Goal: Task Accomplishment & Management: Complete application form

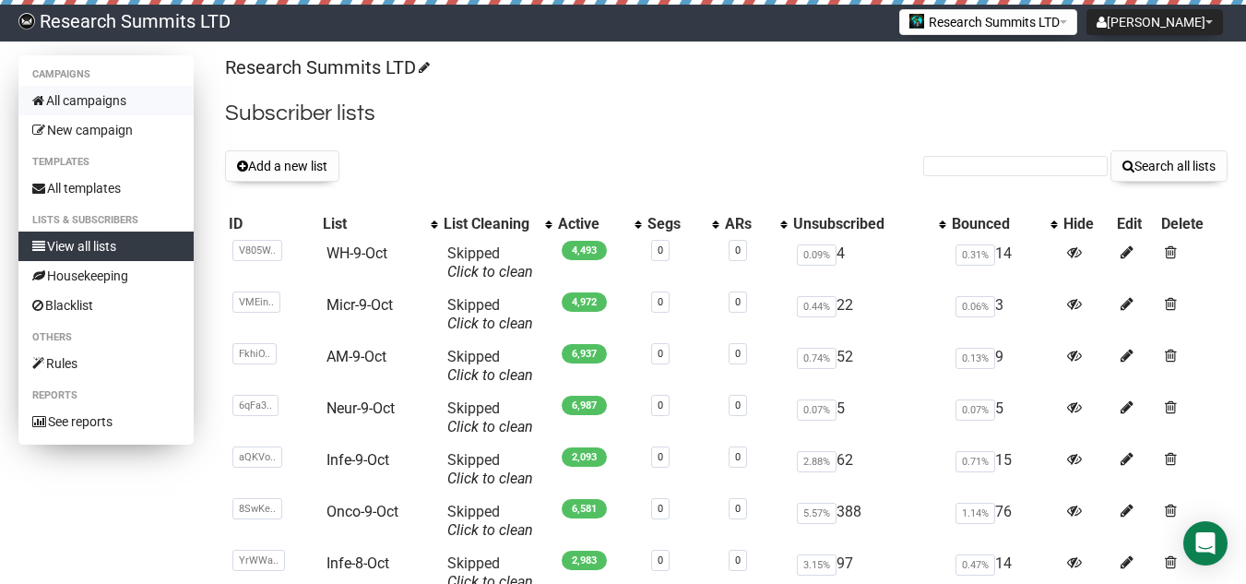
click at [101, 90] on link "All campaigns" at bounding box center [105, 101] width 175 height 30
click at [279, 172] on button "Add a new list" at bounding box center [282, 165] width 114 height 31
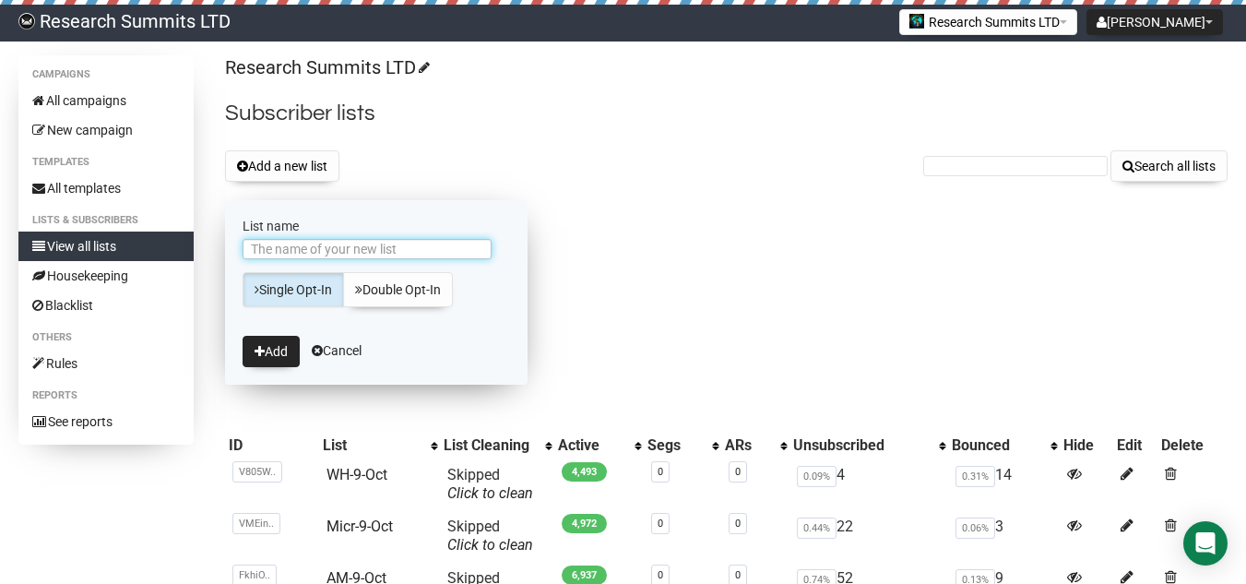
click at [347, 247] on input "List name" at bounding box center [367, 249] width 249 height 20
type input "WH-10-Oct"
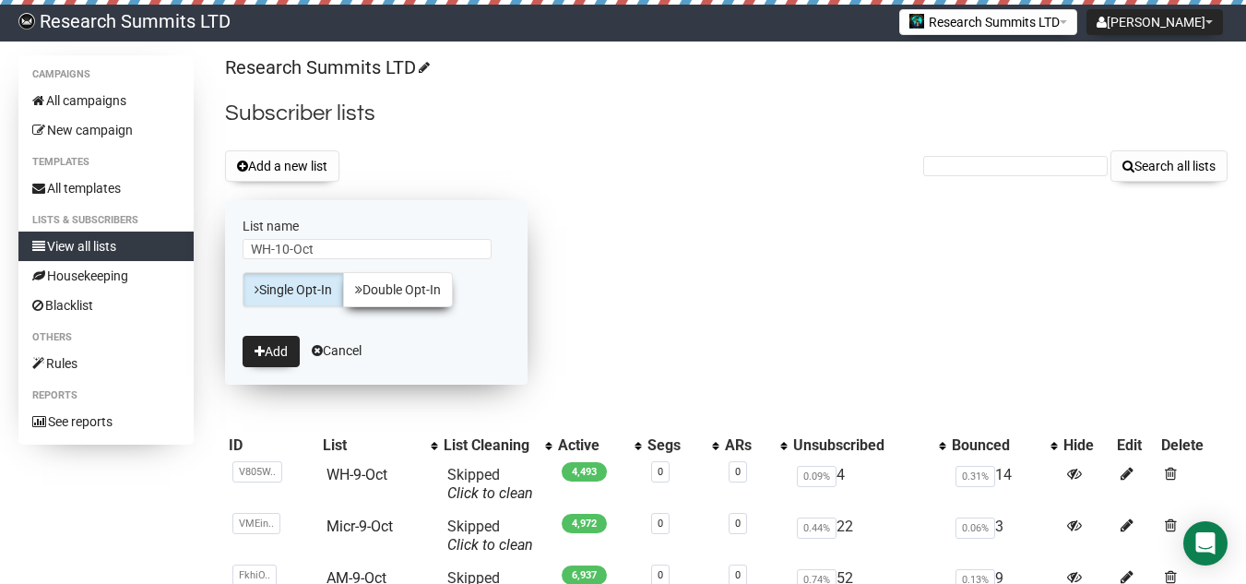
click at [374, 287] on link "Double Opt-In" at bounding box center [398, 289] width 110 height 35
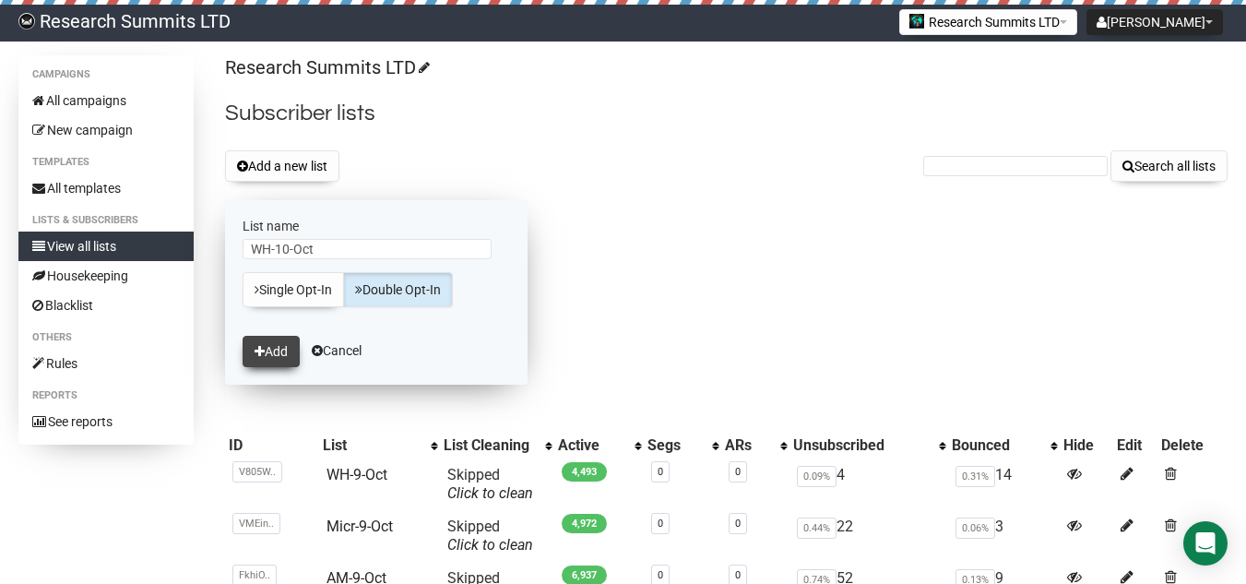
click at [271, 352] on button "Add" at bounding box center [271, 351] width 57 height 31
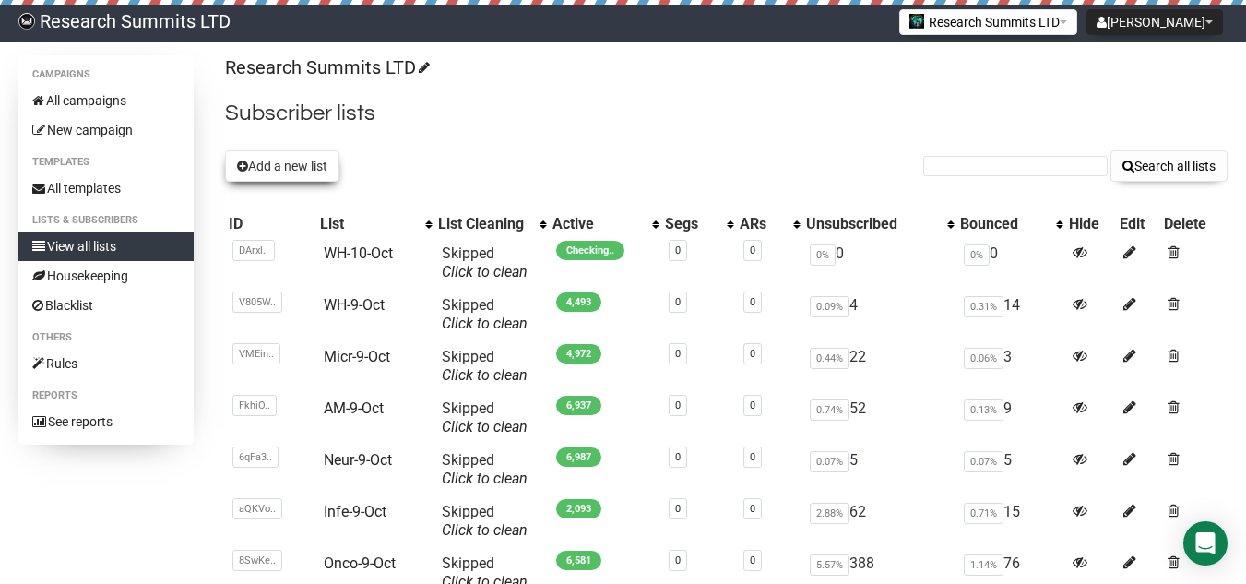
click at [251, 175] on button "Add a new list" at bounding box center [282, 165] width 114 height 31
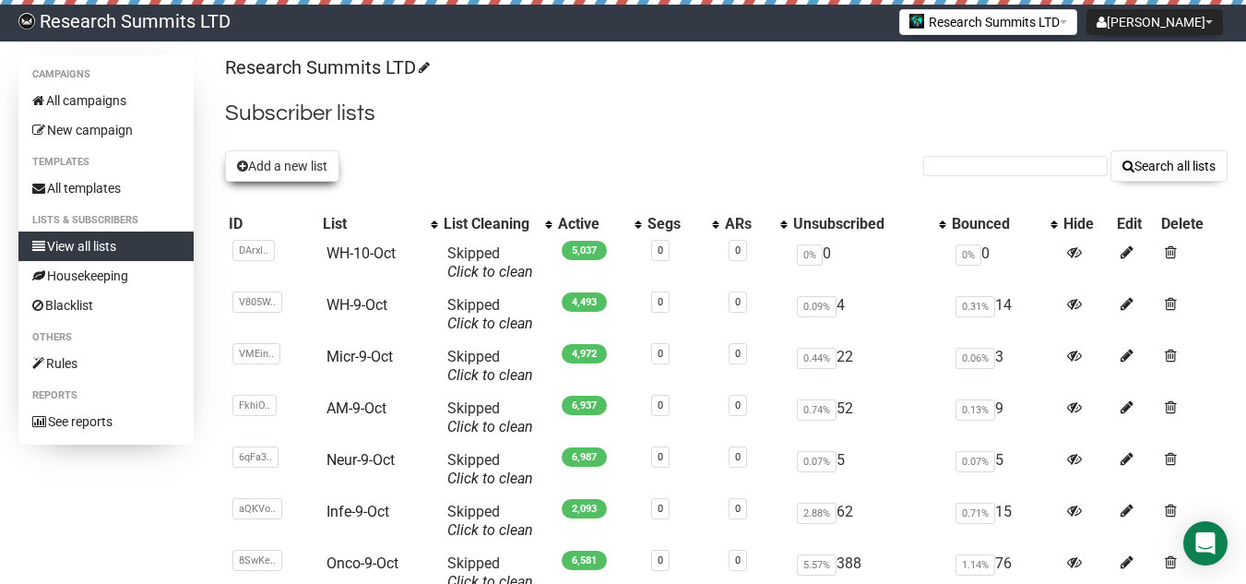
click at [299, 171] on button "Add a new list" at bounding box center [282, 165] width 114 height 31
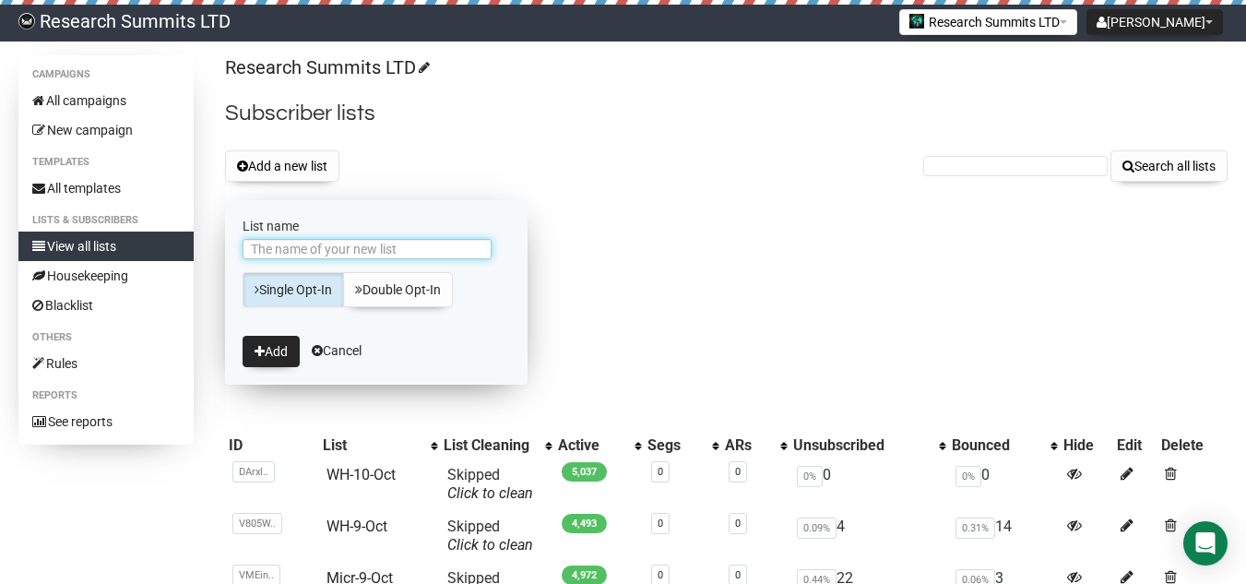
click at [319, 243] on input "List name" at bounding box center [367, 249] width 249 height 20
type input "Am-10-Oct"
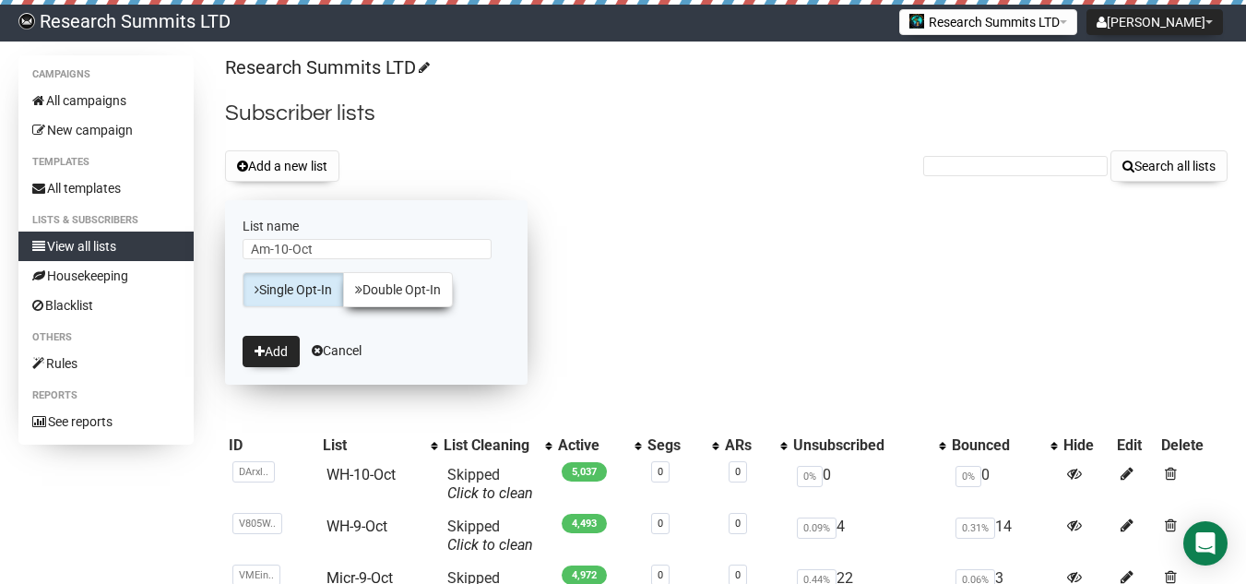
click at [362, 287] on icon at bounding box center [358, 289] width 7 height 13
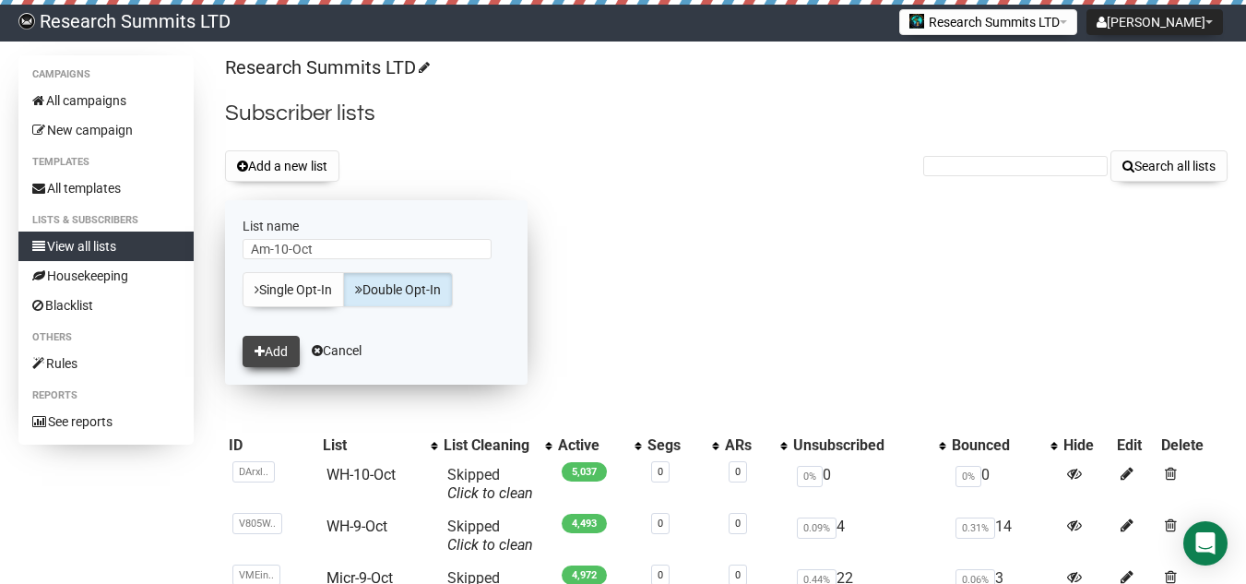
click at [287, 349] on button "Add" at bounding box center [271, 351] width 57 height 31
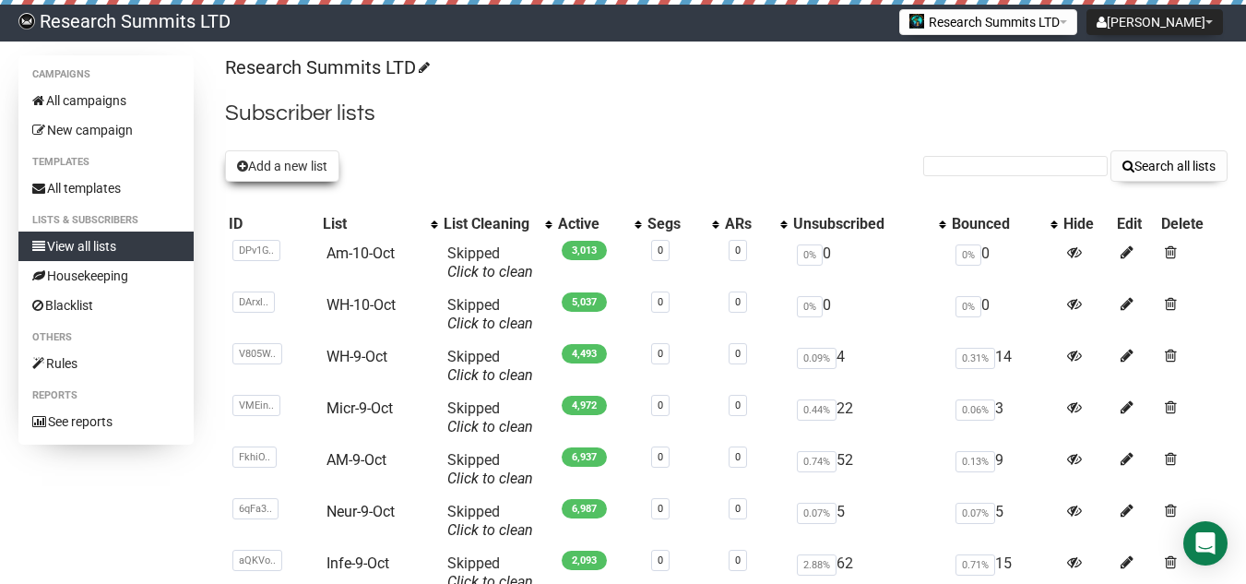
click at [306, 158] on button "Add a new list" at bounding box center [282, 165] width 114 height 31
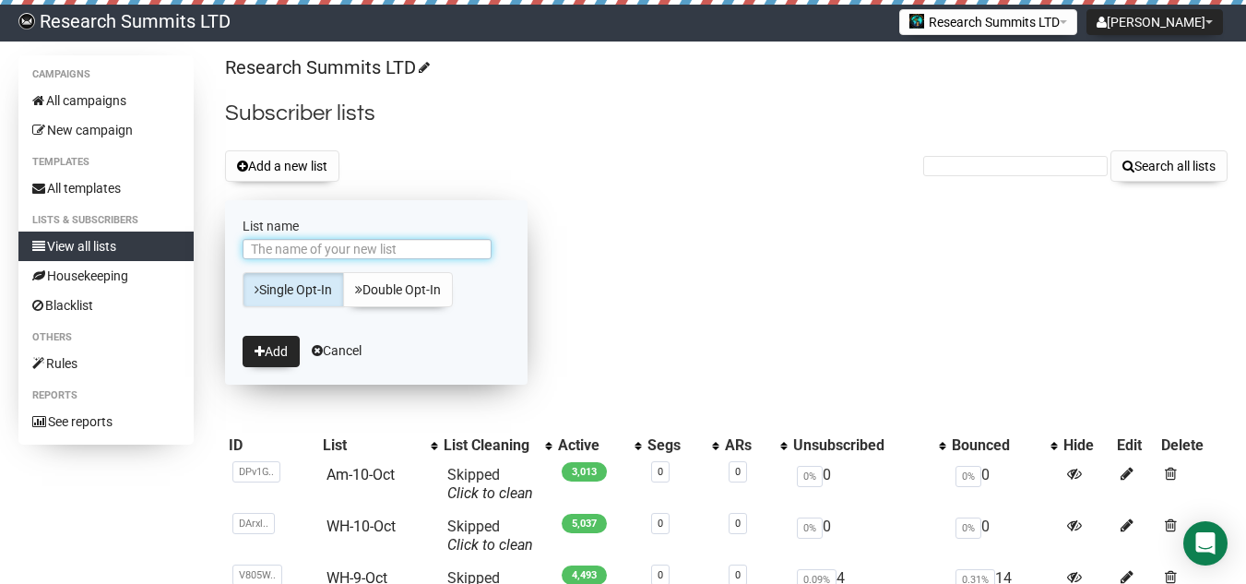
click at [309, 249] on input "List name" at bounding box center [367, 249] width 249 height 20
type input "Micr-10-Oct"
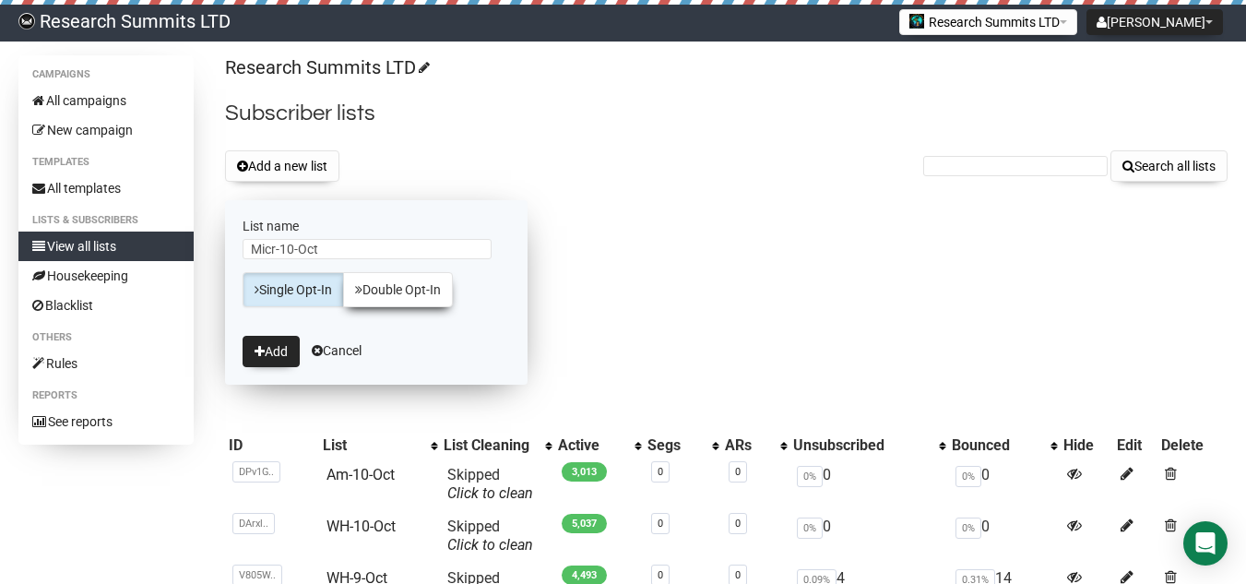
click at [414, 289] on link "Double Opt-In" at bounding box center [398, 289] width 110 height 35
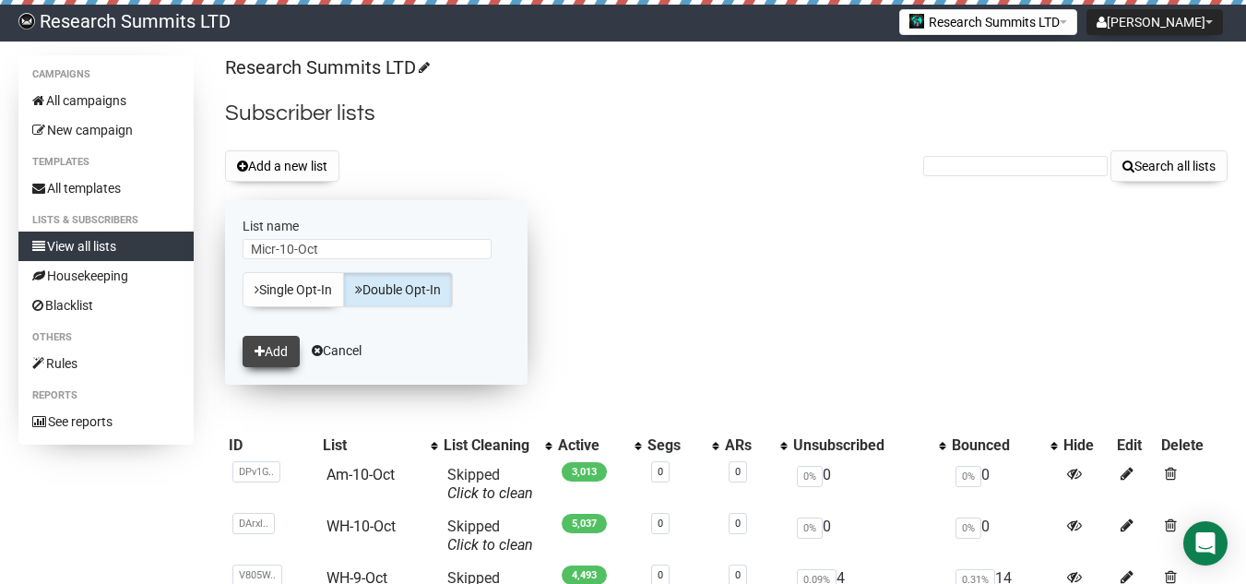
click at [268, 357] on button "Add" at bounding box center [271, 351] width 57 height 31
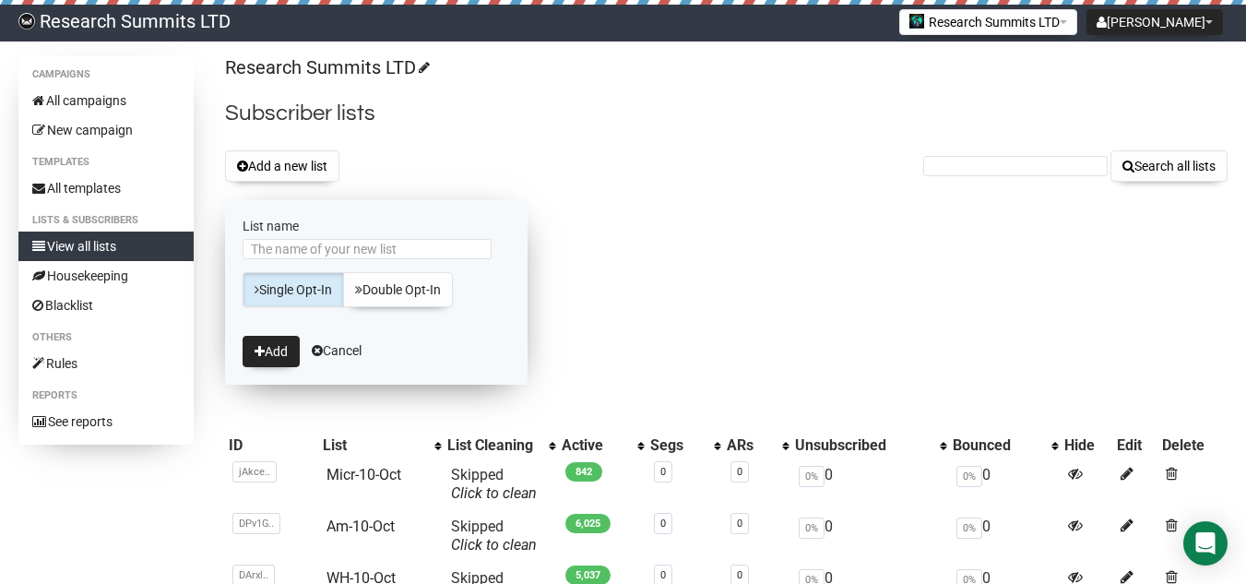
click at [347, 255] on input "List name" at bounding box center [367, 249] width 249 height 20
type input "Neur-10-Oct"
click at [397, 279] on link "Double Opt-In" at bounding box center [398, 289] width 110 height 35
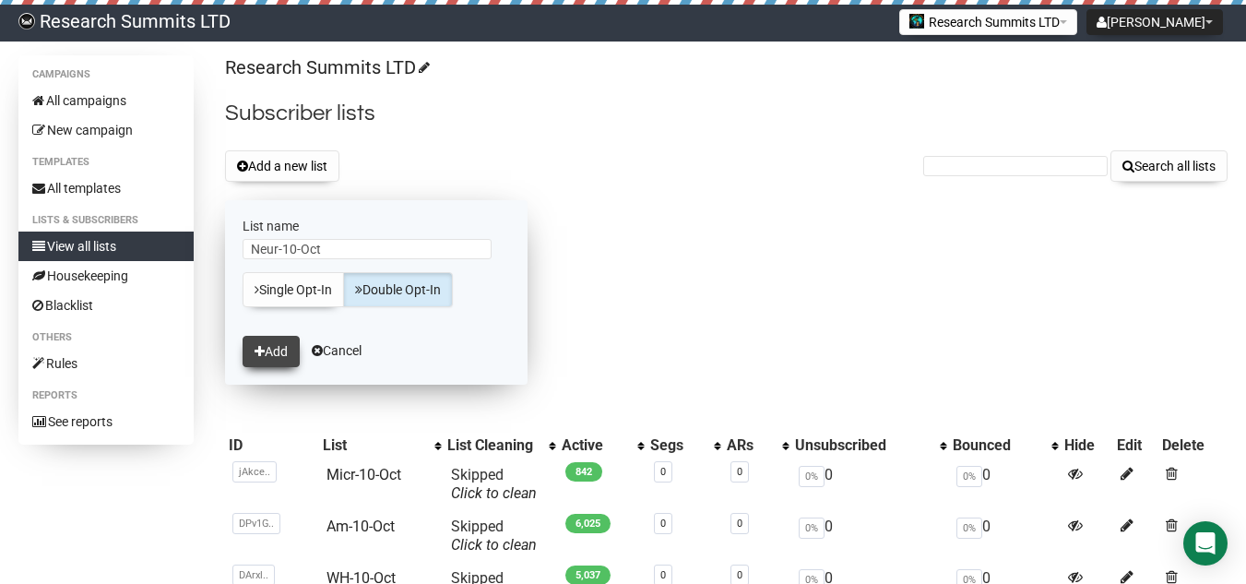
click at [267, 339] on button "Add" at bounding box center [271, 351] width 57 height 31
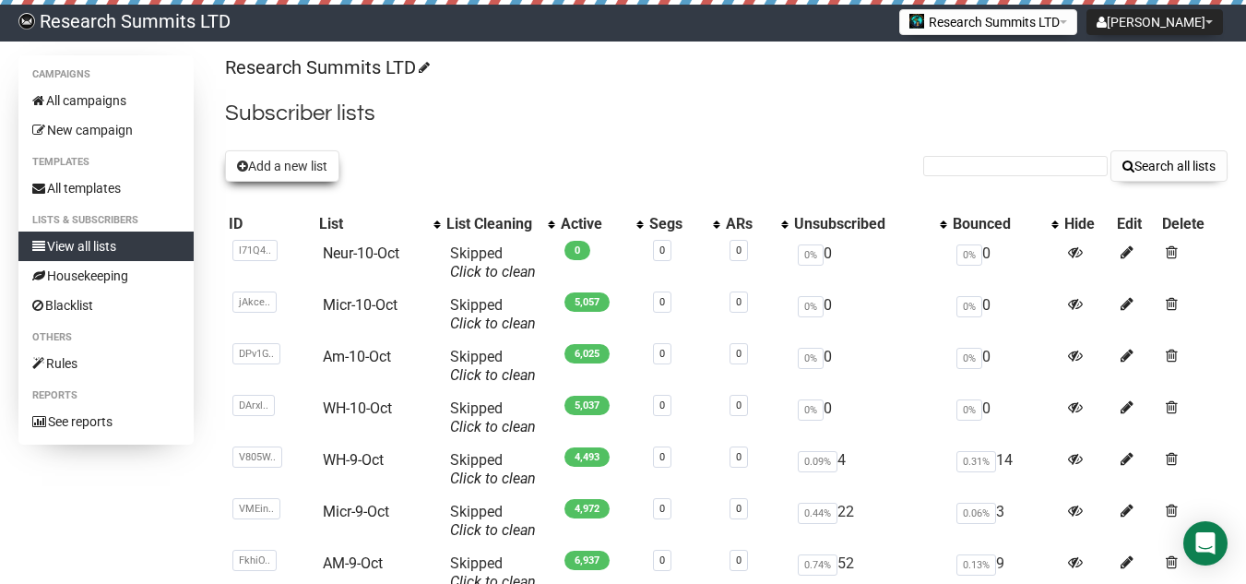
click at [266, 160] on button "Add a new list" at bounding box center [282, 165] width 114 height 31
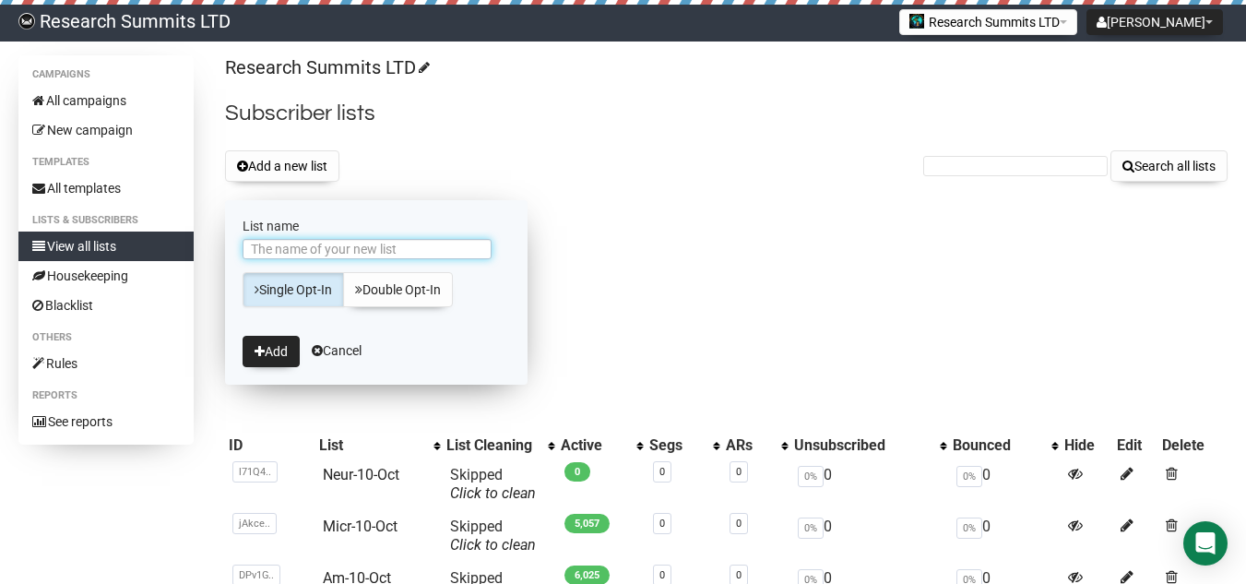
click at [320, 249] on input "List name" at bounding box center [367, 249] width 249 height 20
type input "Infe-10-Oct"
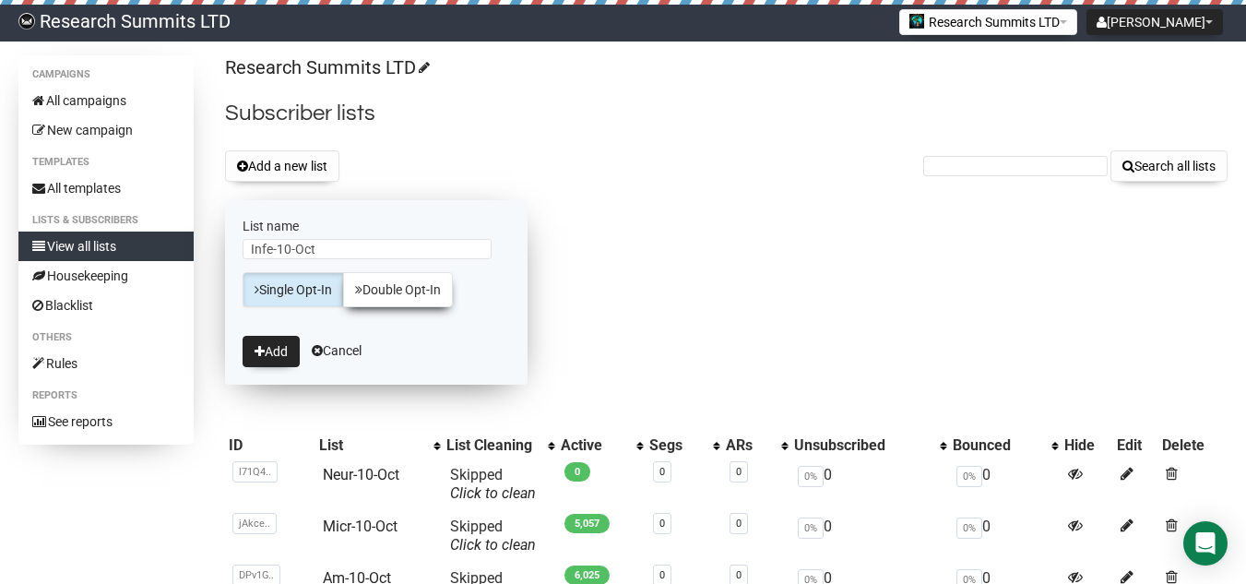
click at [361, 284] on icon at bounding box center [358, 289] width 7 height 13
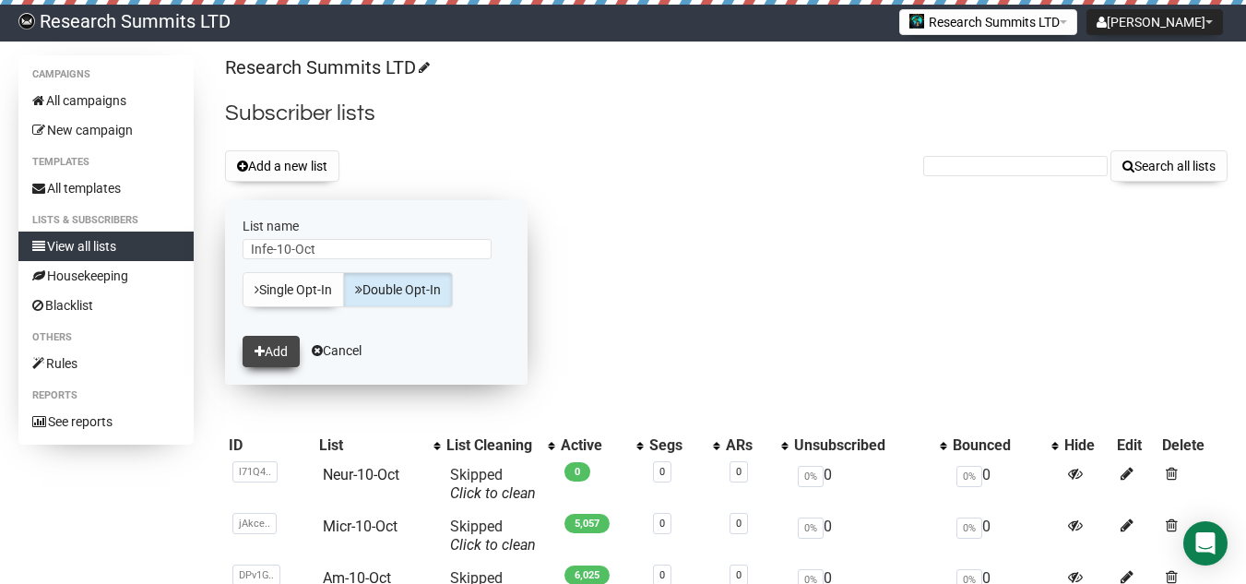
click at [284, 338] on button "Add" at bounding box center [271, 351] width 57 height 31
